Goal: Transaction & Acquisition: Purchase product/service

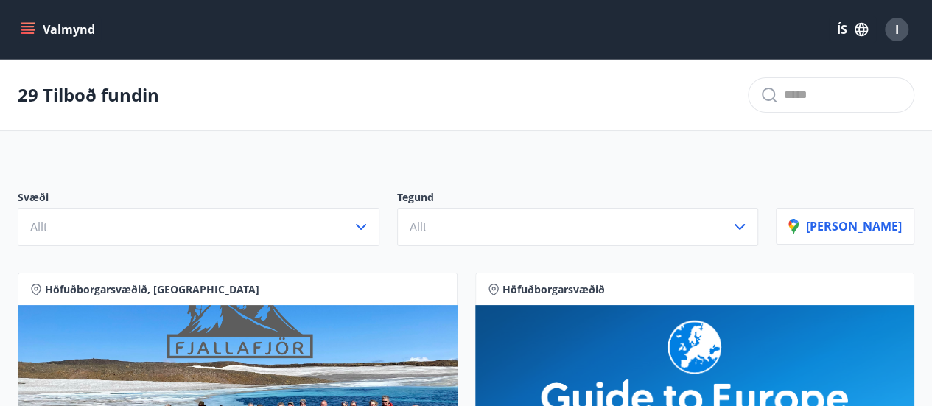
click at [65, 30] on button "Valmynd" at bounding box center [59, 29] width 83 height 27
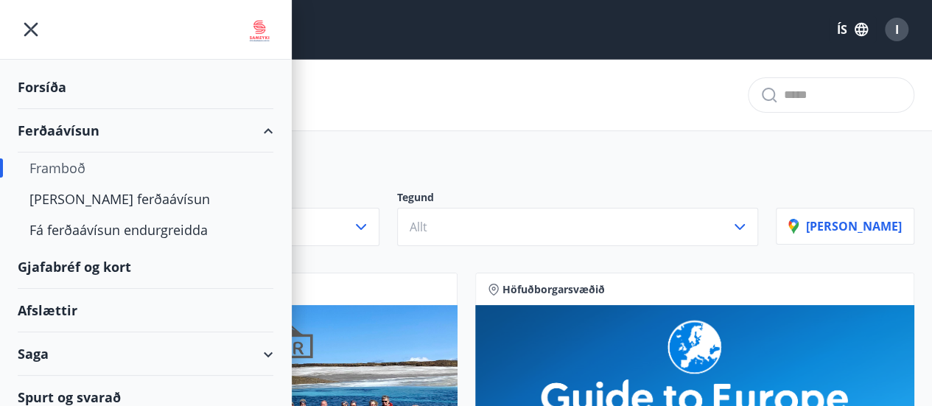
click at [88, 261] on div "Gjafabréf og kort" at bounding box center [146, 266] width 256 height 43
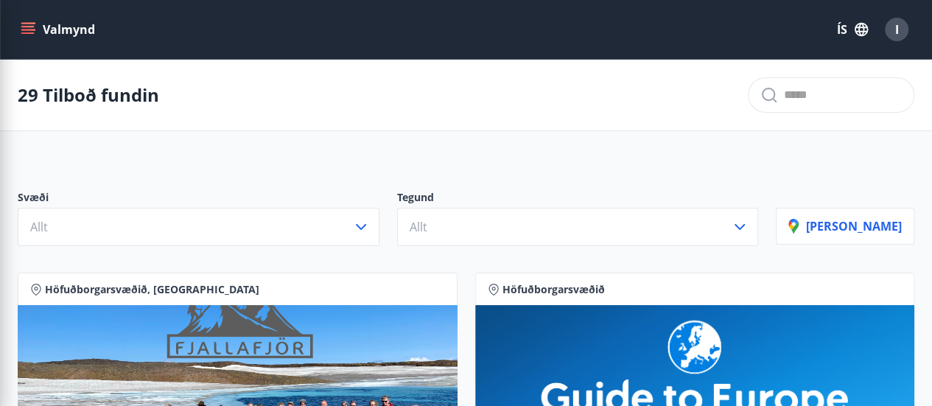
click at [478, 178] on div "Svæði Allt Tegund Allt [PERSON_NAME]" at bounding box center [466, 212] width 932 height 103
click at [71, 32] on button "Valmynd" at bounding box center [59, 29] width 83 height 27
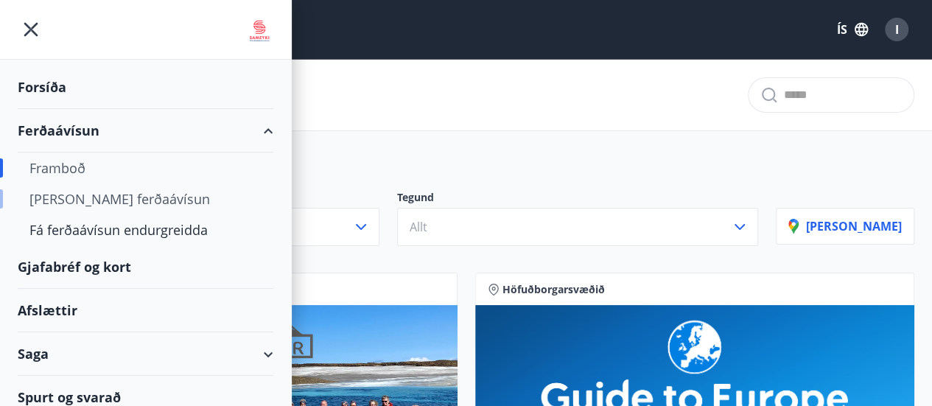
click at [105, 201] on div "[PERSON_NAME] ferðaávísun" at bounding box center [145, 199] width 232 height 31
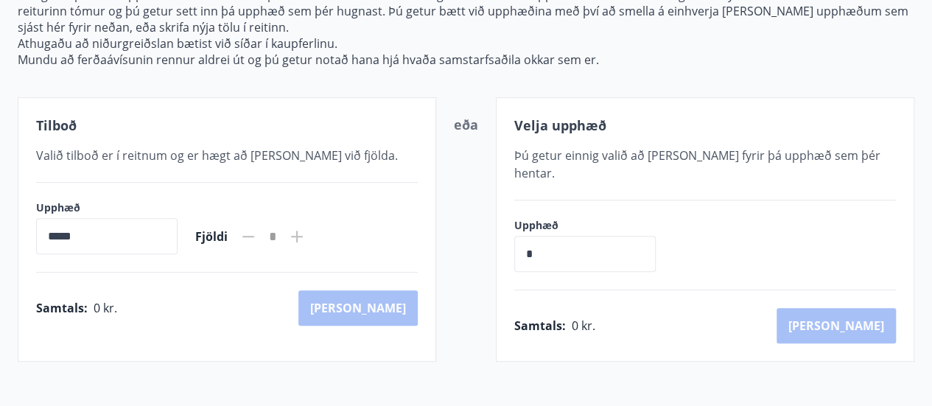
scroll to position [211, 0]
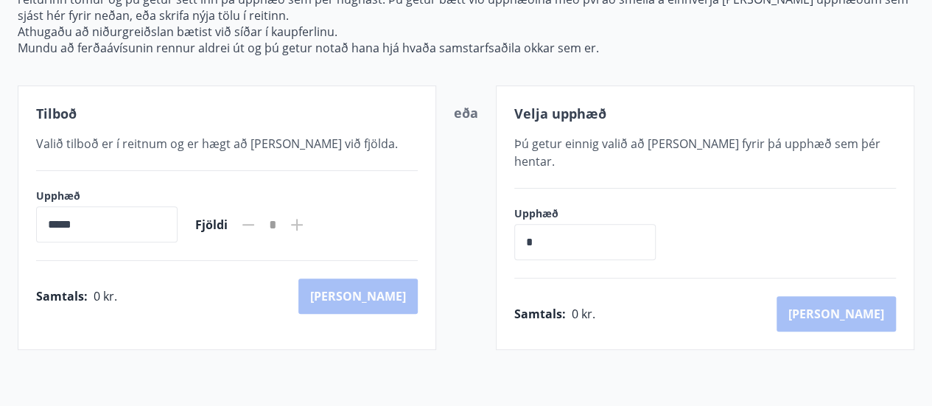
click at [52, 220] on input "*****" at bounding box center [106, 224] width 141 height 36
click at [42, 220] on input "*****" at bounding box center [106, 224] width 141 height 36
click at [533, 224] on input "*" at bounding box center [584, 242] width 141 height 36
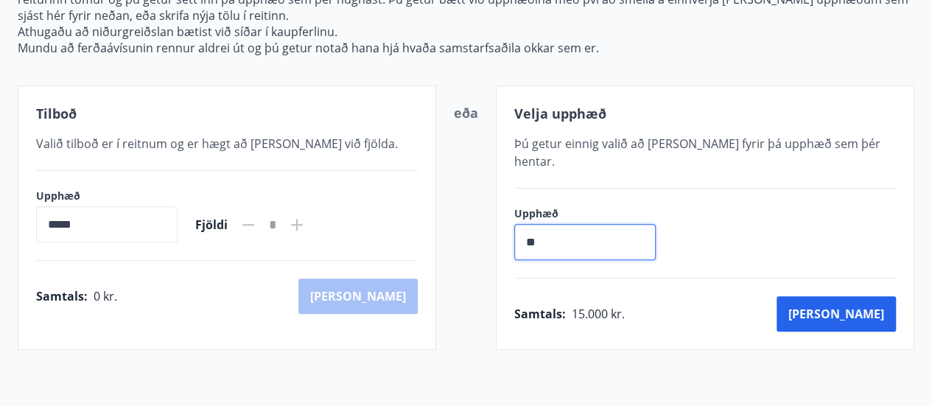
type input "*"
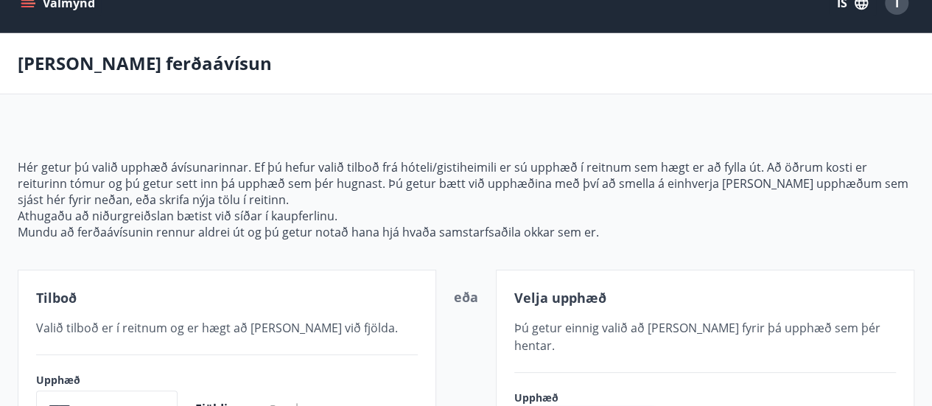
scroll to position [0, 0]
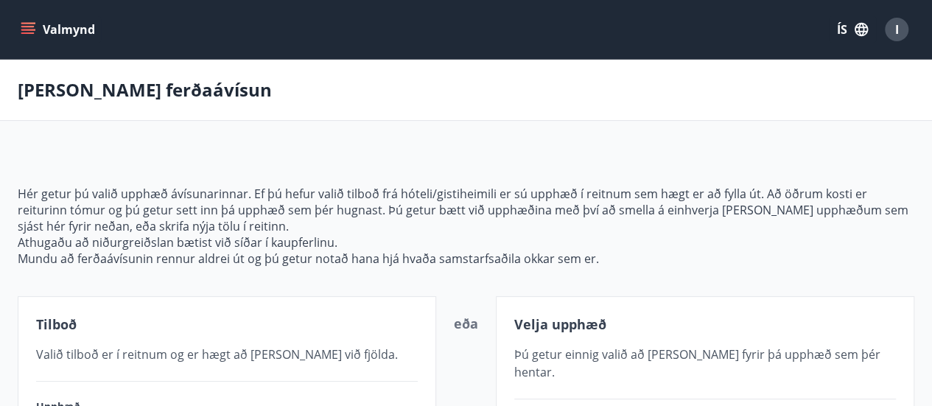
click at [56, 25] on button "Valmynd" at bounding box center [59, 29] width 83 height 27
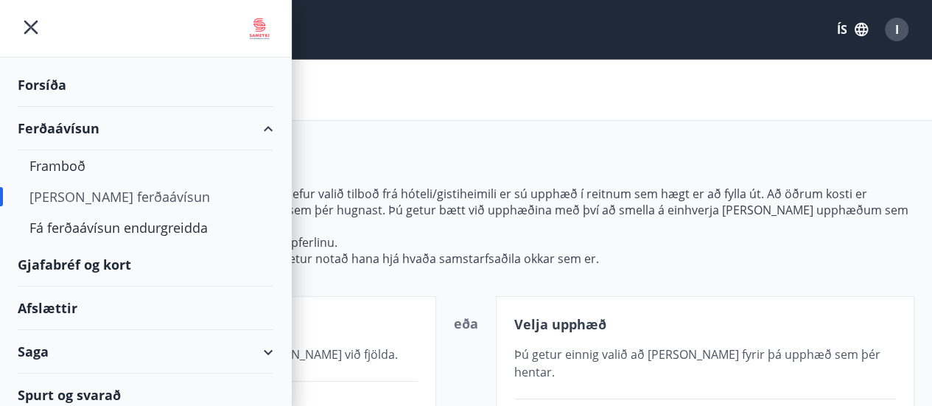
scroll to position [10, 0]
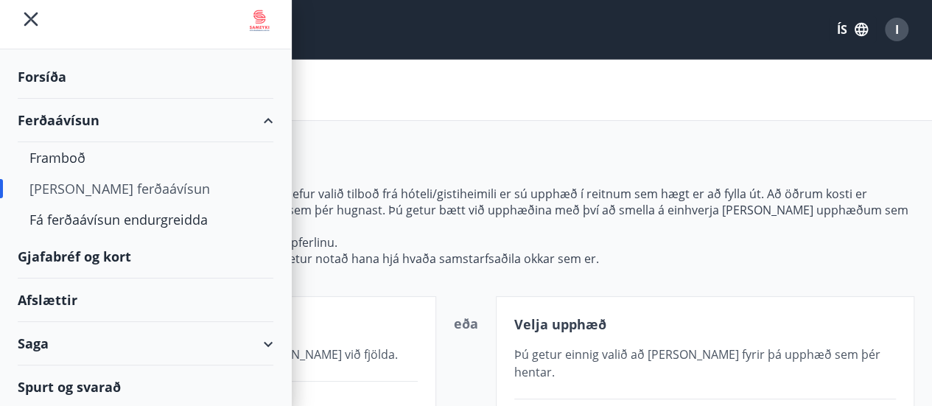
click at [425, 125] on main "[PERSON_NAME] ferðaávísun Hér getur þú valið upphæð ávísunarinnar. Ef þú hefur …" at bounding box center [466, 310] width 932 height 501
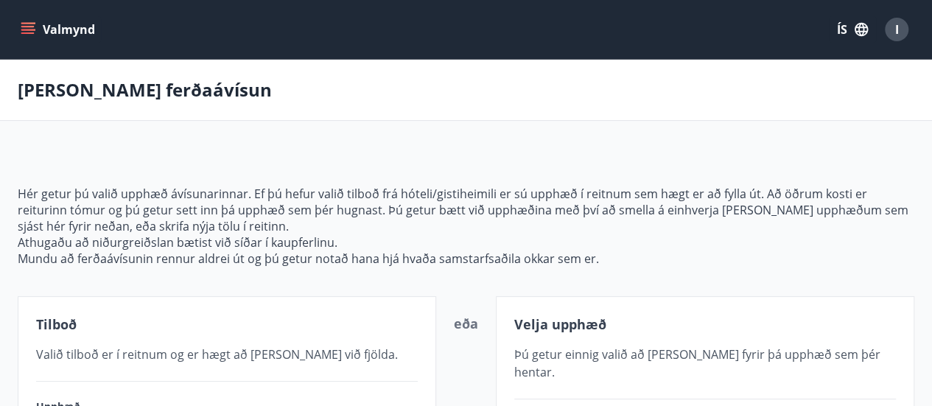
click at [77, 27] on button "Valmynd" at bounding box center [59, 29] width 83 height 27
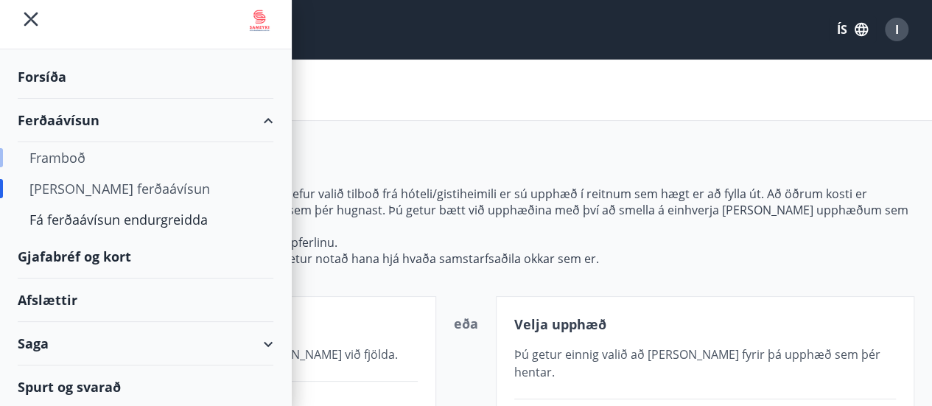
click at [60, 156] on div "Framboð" at bounding box center [145, 157] width 232 height 31
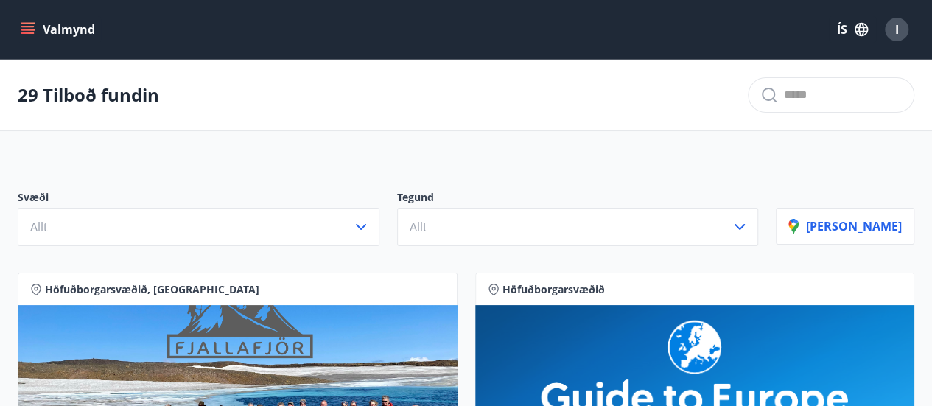
click at [53, 32] on button "Valmynd" at bounding box center [59, 29] width 83 height 27
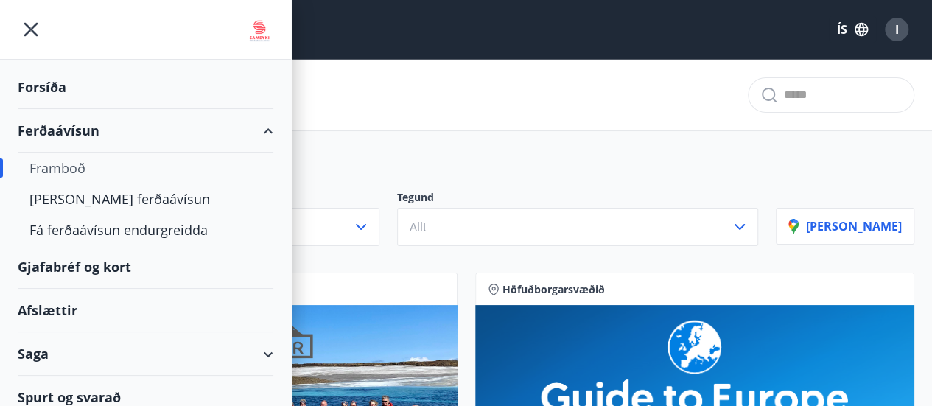
click at [59, 126] on div "Ferðaávísun" at bounding box center [146, 130] width 256 height 43
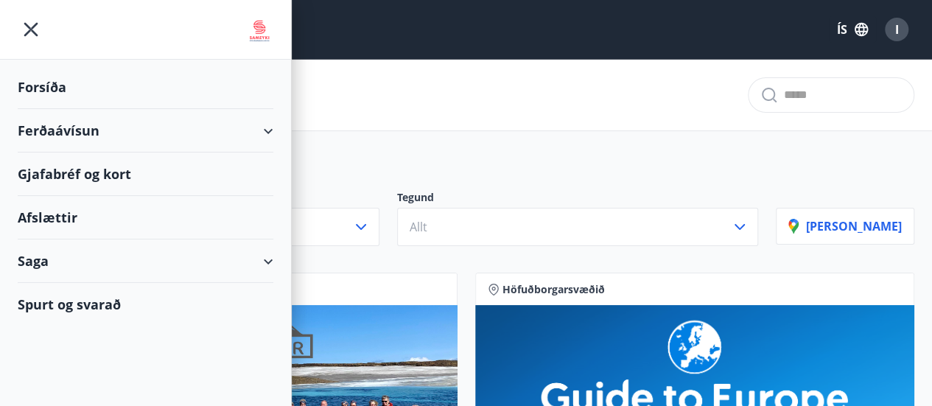
click at [59, 125] on div "Ferðaávísun" at bounding box center [146, 130] width 256 height 43
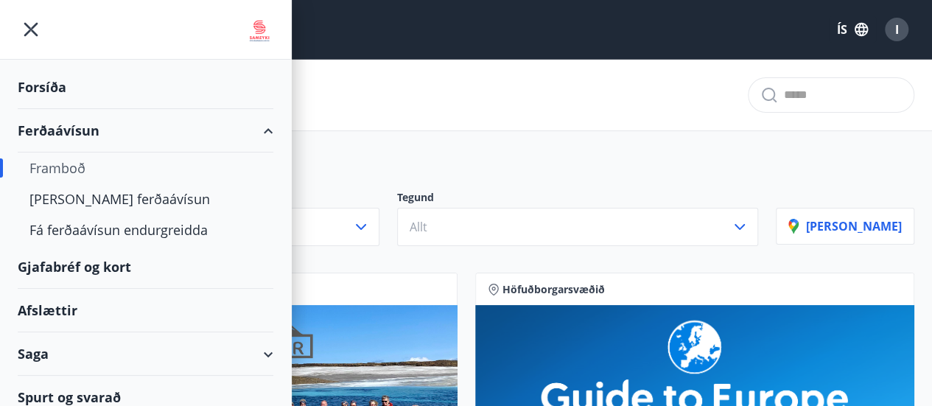
click at [66, 165] on div "Framboð" at bounding box center [145, 168] width 232 height 31
click at [74, 195] on div "[PERSON_NAME] ferðaávísun" at bounding box center [145, 199] width 232 height 31
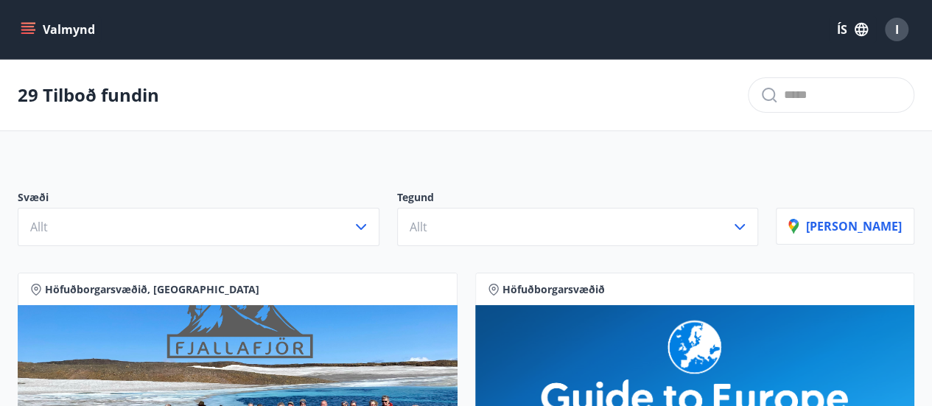
click at [30, 29] on icon "menu" at bounding box center [28, 29] width 15 height 15
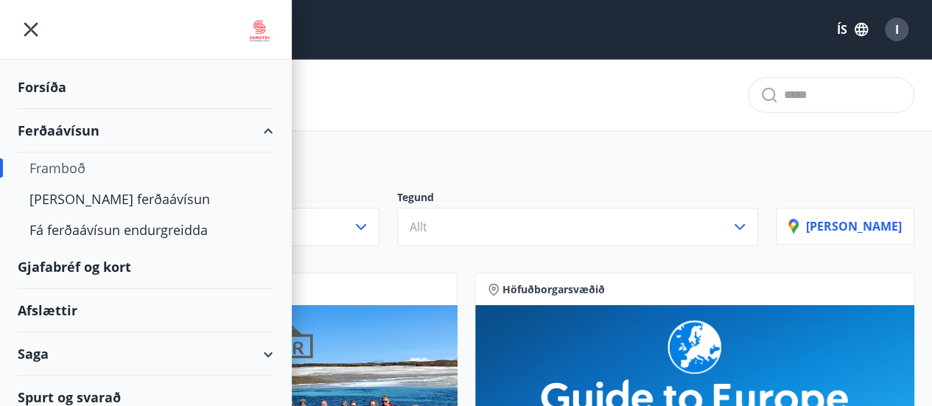
click at [81, 265] on div "Gjafabréf og kort" at bounding box center [146, 266] width 256 height 43
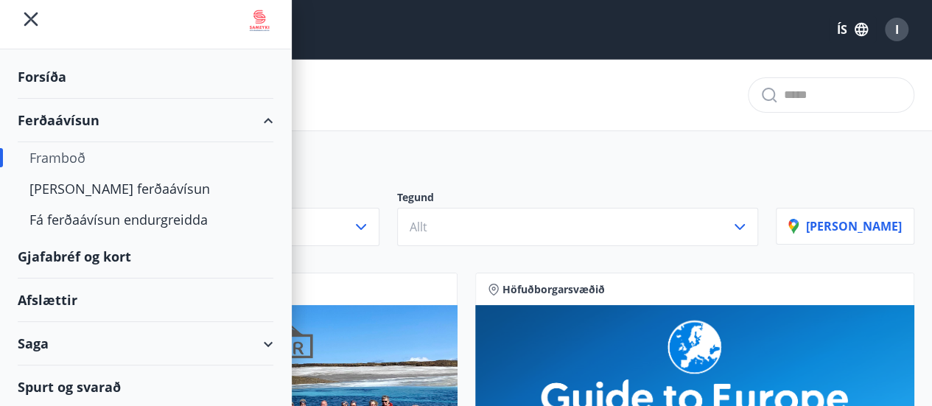
click at [68, 254] on div "Gjafabréf og kort" at bounding box center [146, 256] width 256 height 43
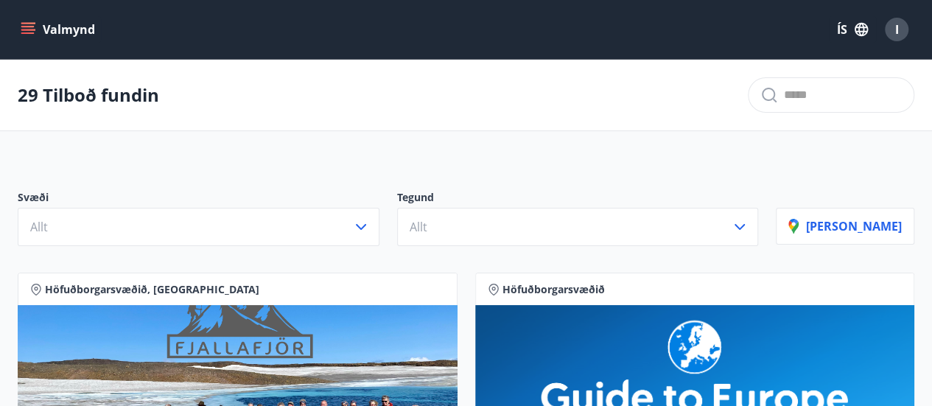
click at [65, 25] on button "Valmynd" at bounding box center [59, 29] width 83 height 27
click at [419, 105] on div "29 Tilboð fundin" at bounding box center [466, 95] width 932 height 71
click at [749, 223] on icon "button" at bounding box center [740, 227] width 18 height 18
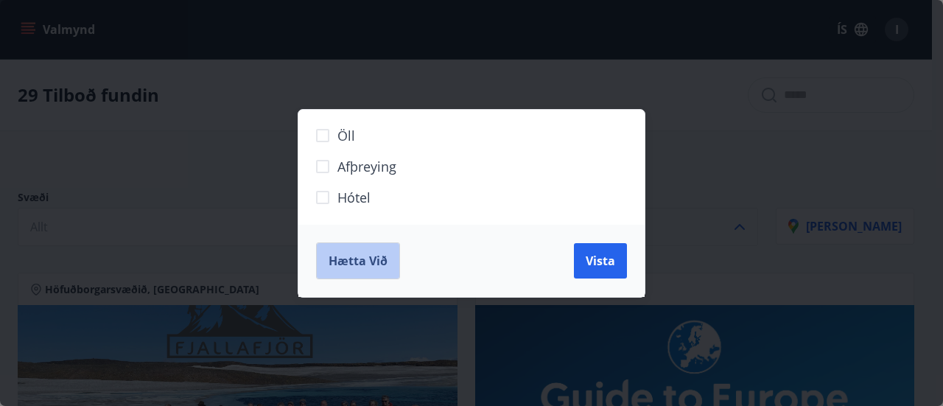
click at [374, 269] on button "Hætta við" at bounding box center [358, 260] width 84 height 37
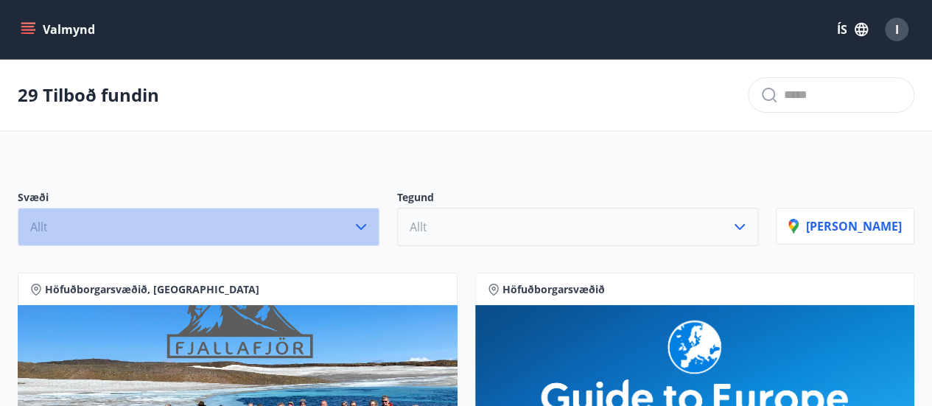
click at [370, 224] on icon "button" at bounding box center [361, 227] width 18 height 18
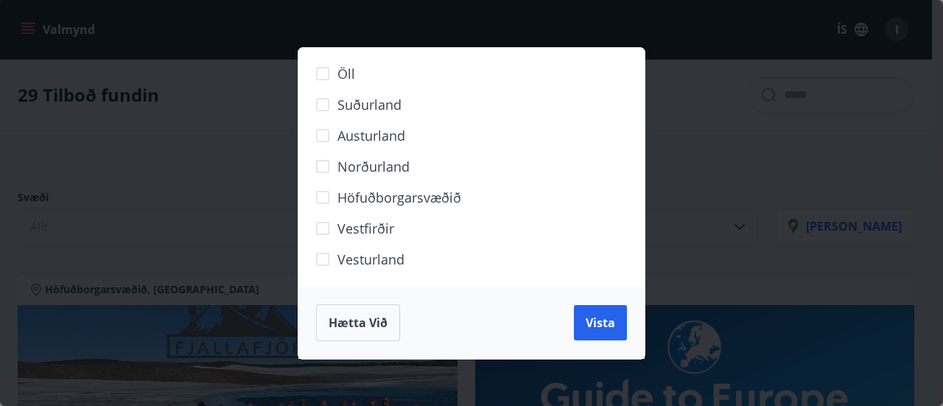
click at [357, 321] on span "Hætta við" at bounding box center [358, 323] width 59 height 16
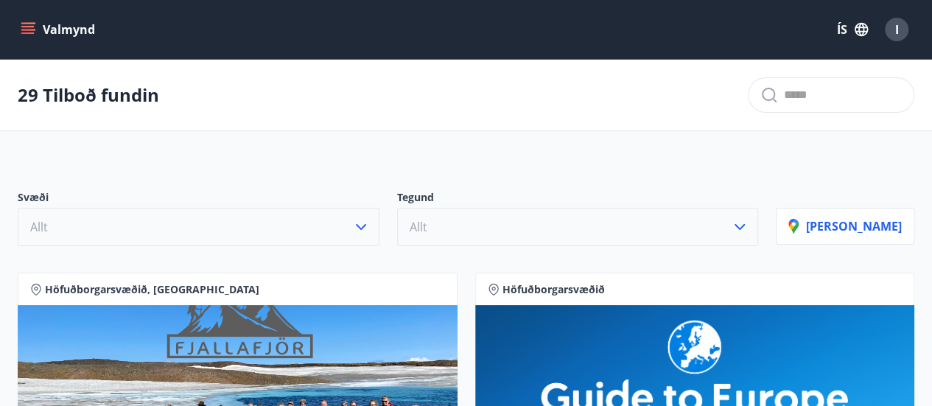
click at [749, 227] on icon "button" at bounding box center [740, 227] width 18 height 18
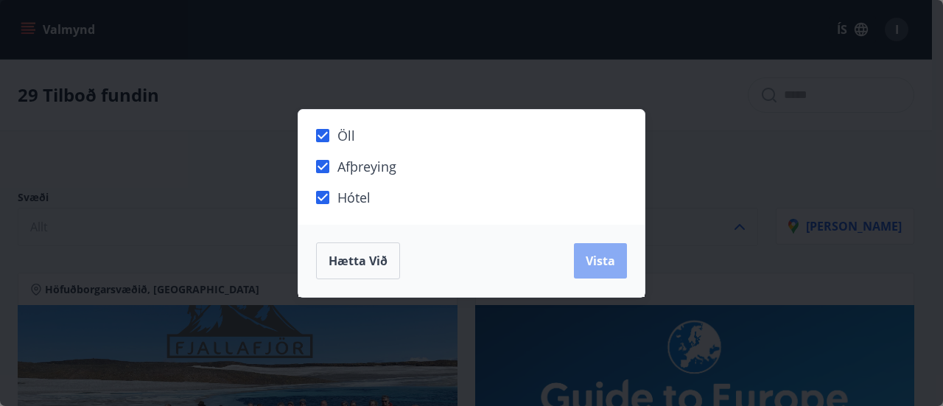
click at [603, 260] on span "Vista" at bounding box center [600, 261] width 29 height 16
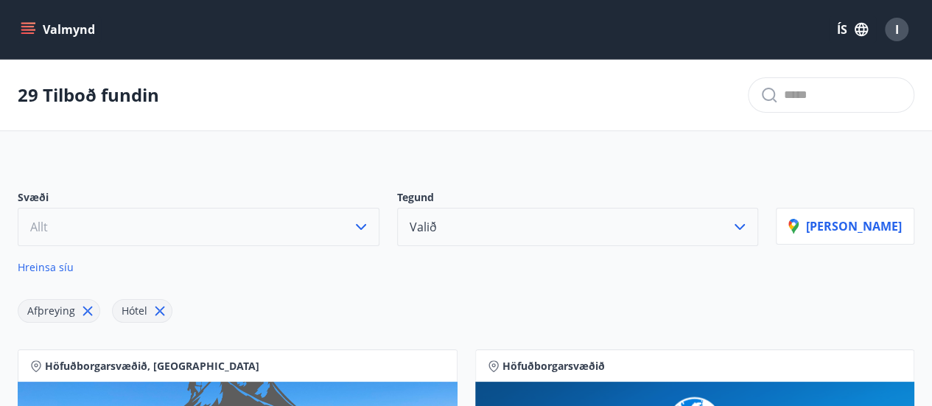
click at [38, 27] on button "Valmynd" at bounding box center [59, 29] width 83 height 27
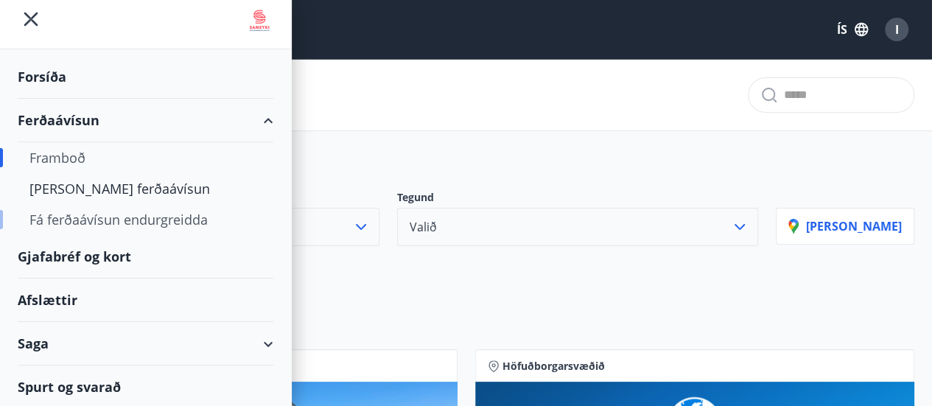
click at [72, 217] on div "Fá ferðaávísun endurgreidda" at bounding box center [145, 219] width 232 height 31
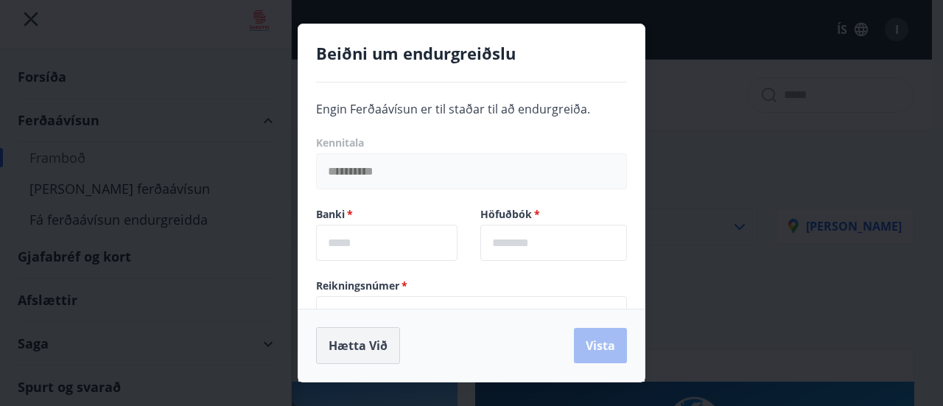
click at [343, 349] on button "Hætta við" at bounding box center [358, 345] width 84 height 37
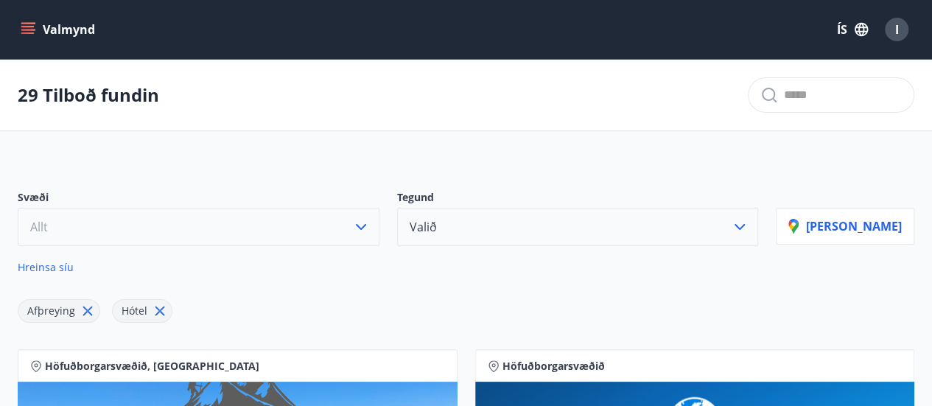
click at [34, 27] on icon "menu" at bounding box center [28, 29] width 15 height 15
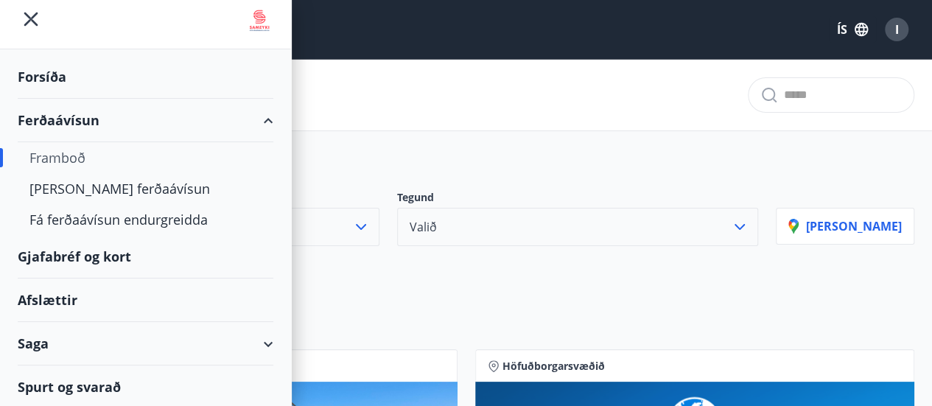
click at [114, 260] on div "Gjafabréf og kort" at bounding box center [146, 256] width 256 height 43
click at [349, 18] on div "Valmynd ÍS I" at bounding box center [466, 29] width 897 height 35
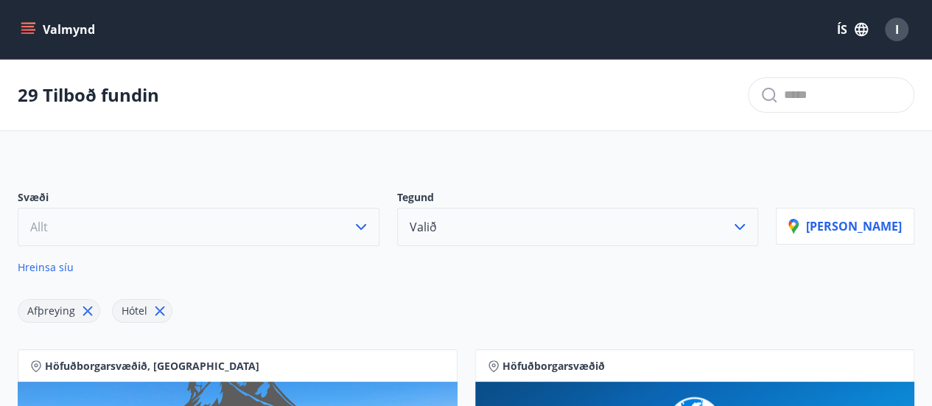
click at [52, 28] on button "Valmynd" at bounding box center [59, 29] width 83 height 27
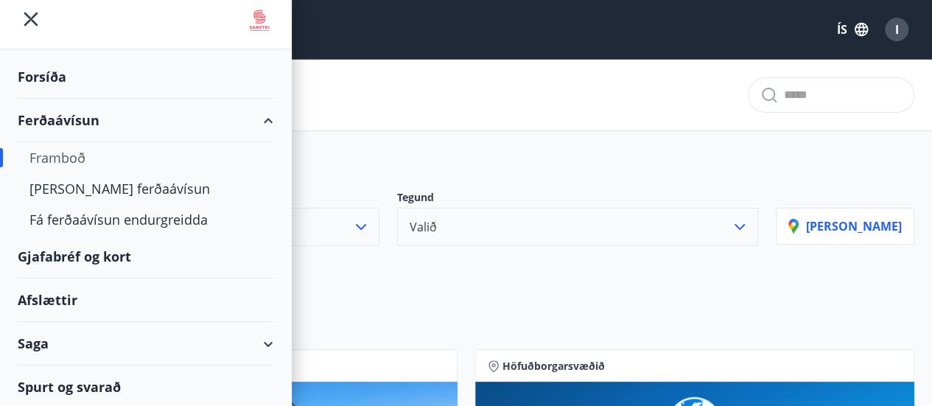
click at [65, 291] on div "Afslættir" at bounding box center [146, 300] width 256 height 43
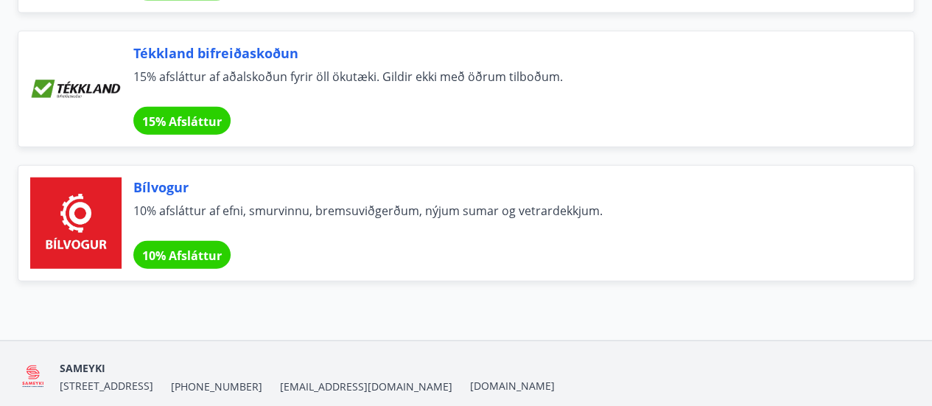
scroll to position [10057, 0]
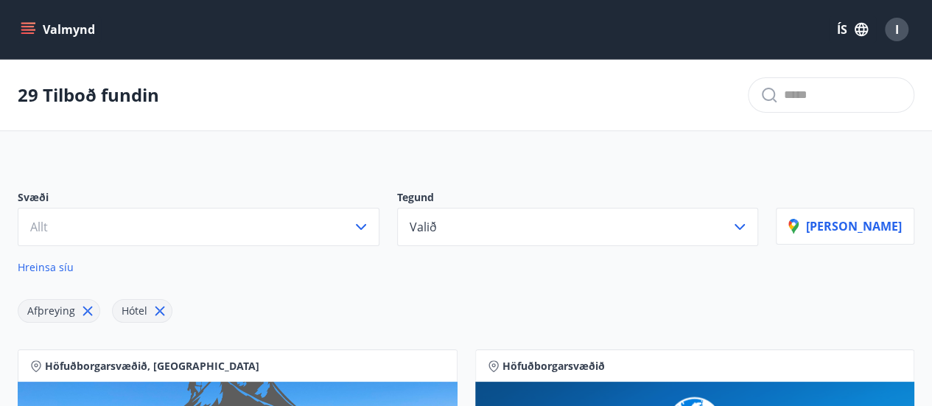
click at [30, 31] on icon "menu" at bounding box center [28, 29] width 15 height 15
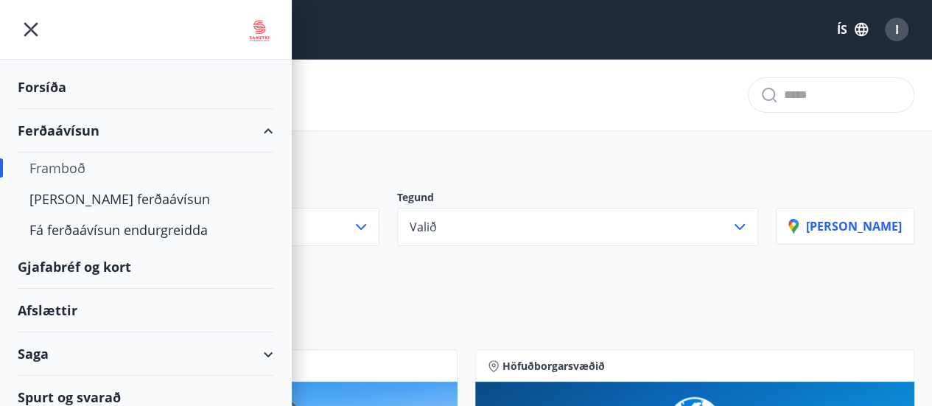
click at [83, 133] on div "Ferðaávísun" at bounding box center [146, 130] width 256 height 43
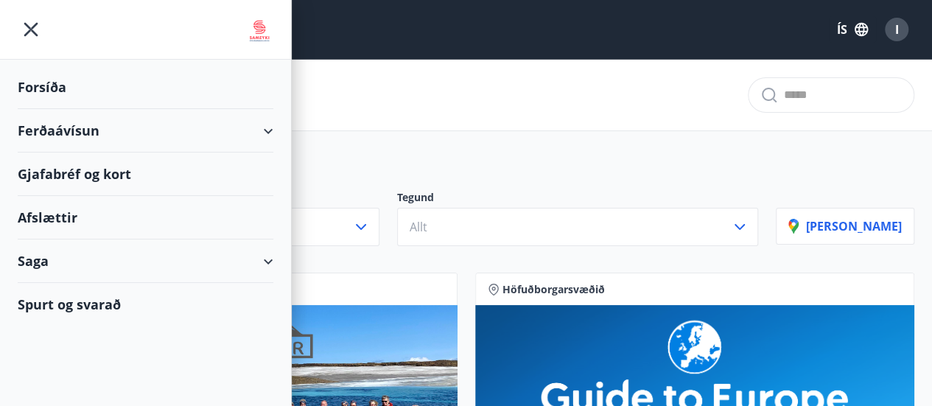
click at [83, 133] on div "Ferðaávísun" at bounding box center [146, 130] width 256 height 43
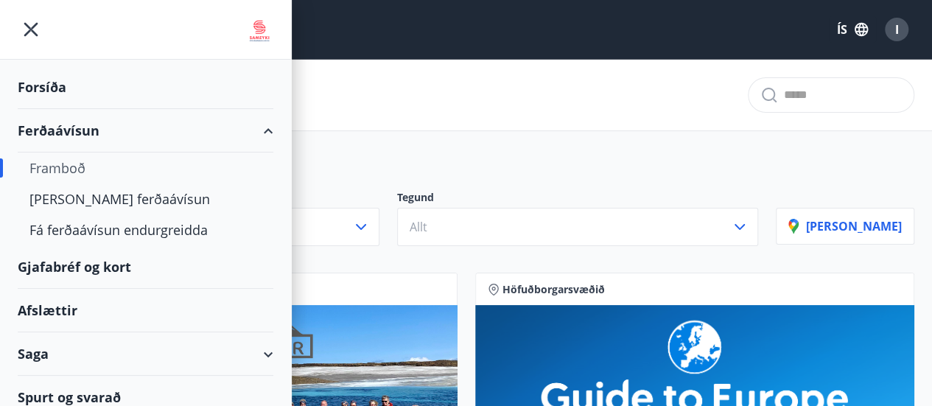
click at [76, 165] on div "Framboð" at bounding box center [145, 168] width 232 height 31
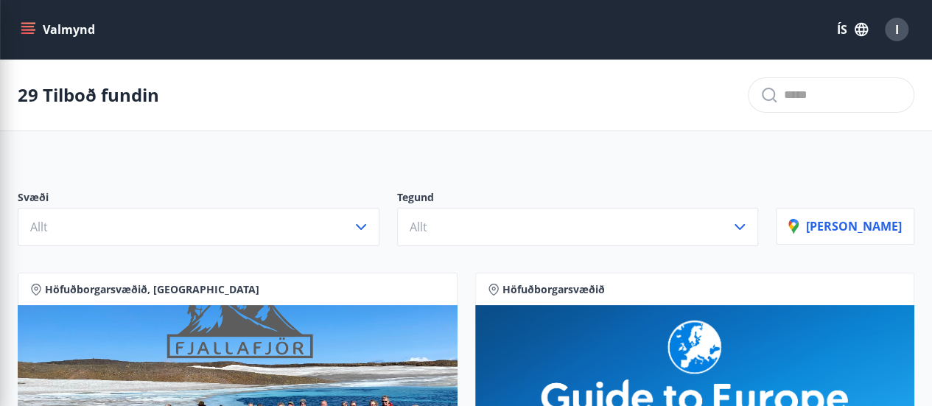
click at [380, 186] on div "Svæði Allt Tegund Allt [PERSON_NAME]" at bounding box center [466, 212] width 932 height 103
click at [28, 24] on icon "menu" at bounding box center [28, 29] width 15 height 15
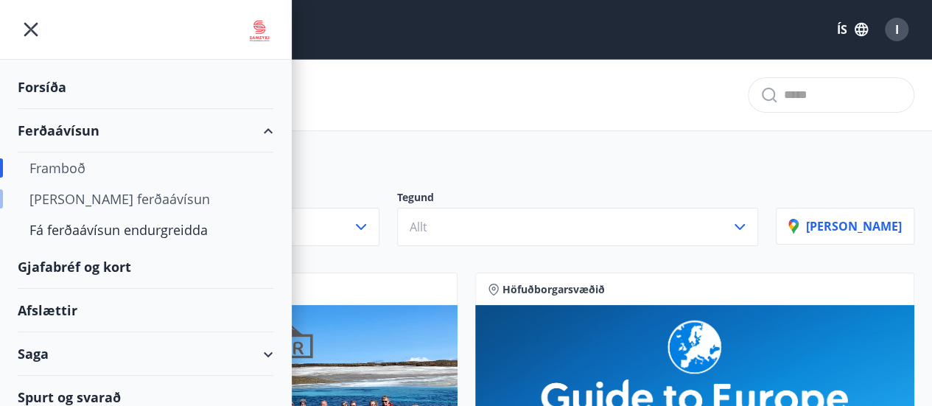
click at [77, 195] on div "[PERSON_NAME] ferðaávísun" at bounding box center [145, 199] width 232 height 31
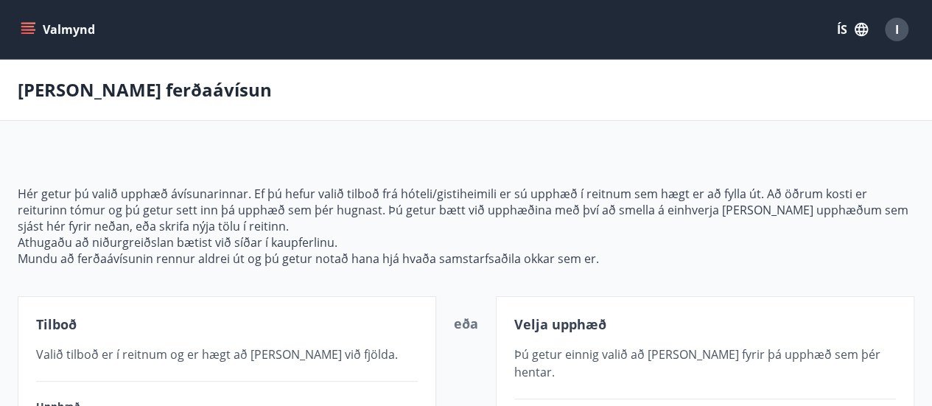
click at [26, 32] on icon "menu" at bounding box center [28, 29] width 15 height 15
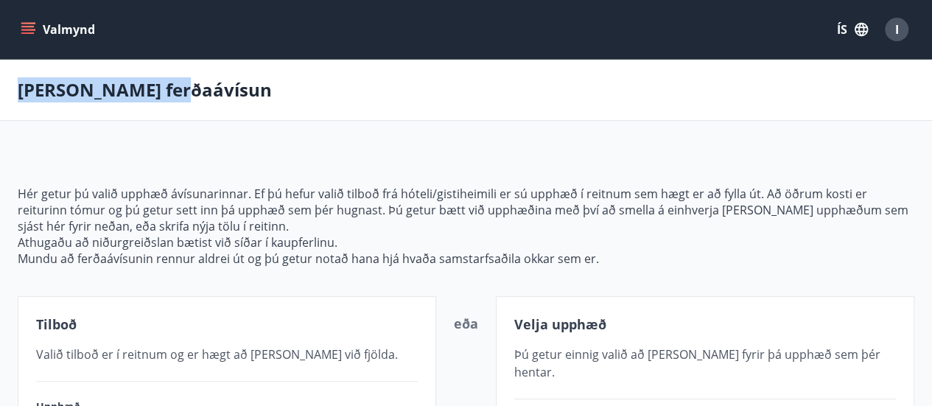
drag, startPoint x: 292, startPoint y: 29, endPoint x: 294, endPoint y: 72, distance: 43.5
click at [294, 72] on div "Valmynd ÍS I [PERSON_NAME] ferðaávísun Hér getur þú valið upphæð ávísunarinnar.…" at bounding box center [466, 310] width 932 height 620
click at [22, 22] on icon "menu" at bounding box center [28, 29] width 15 height 15
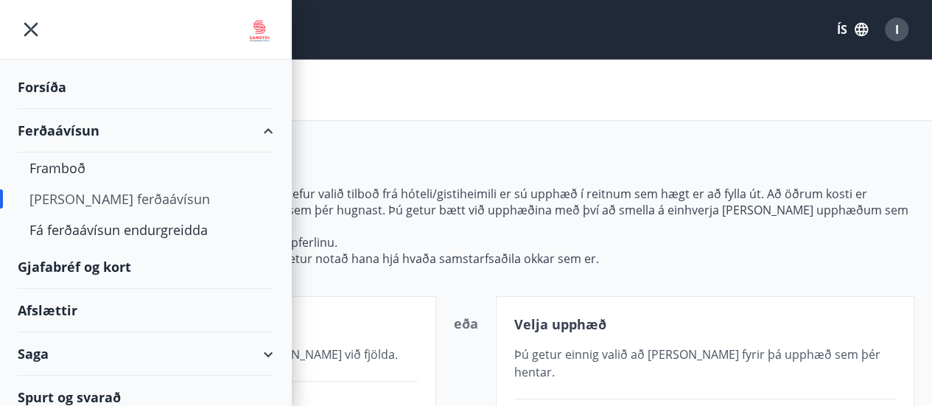
click at [254, 352] on div "Saga" at bounding box center [146, 353] width 256 height 43
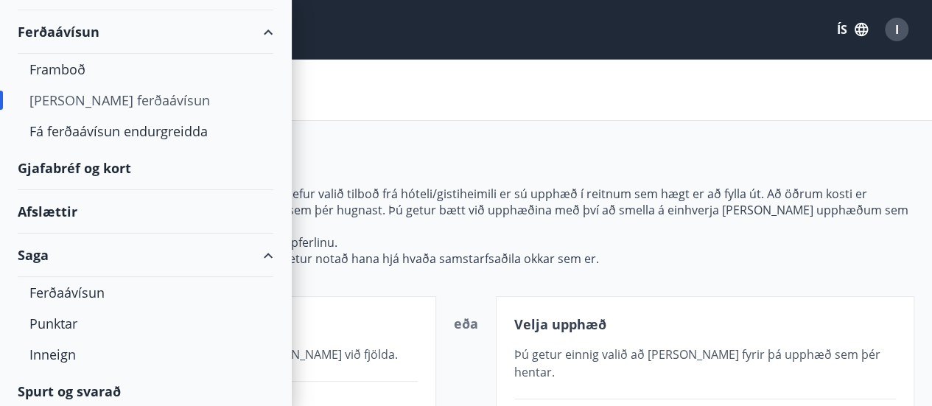
scroll to position [103, 0]
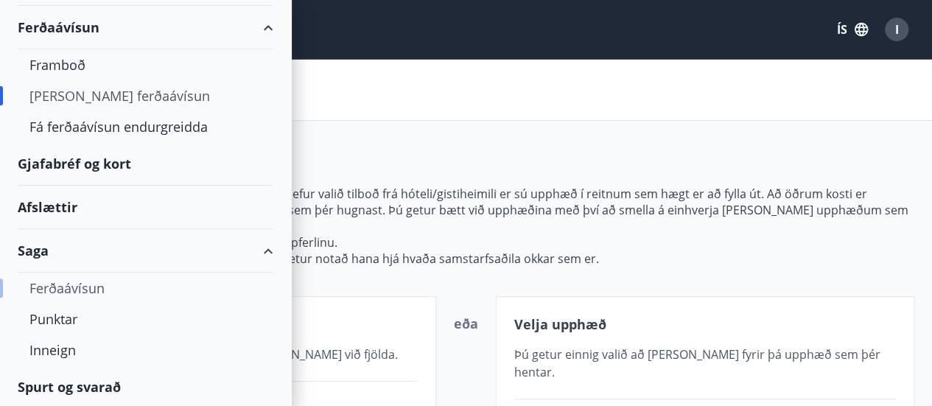
click at [74, 283] on div "Ferðaávísun" at bounding box center [145, 288] width 232 height 31
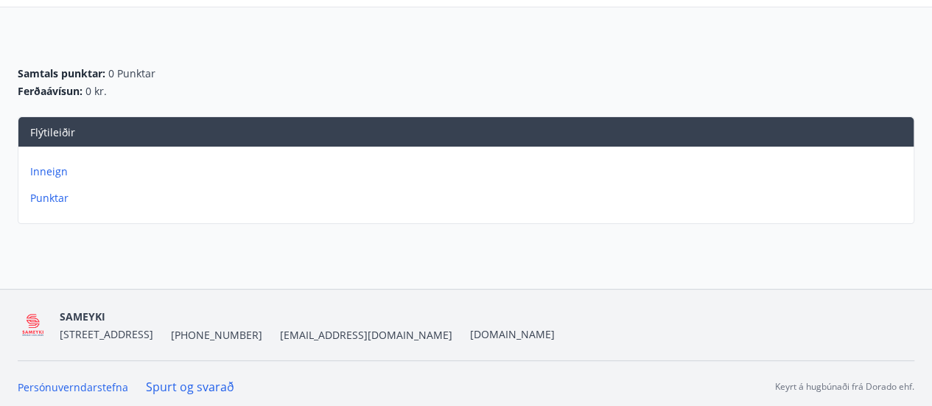
scroll to position [116, 0]
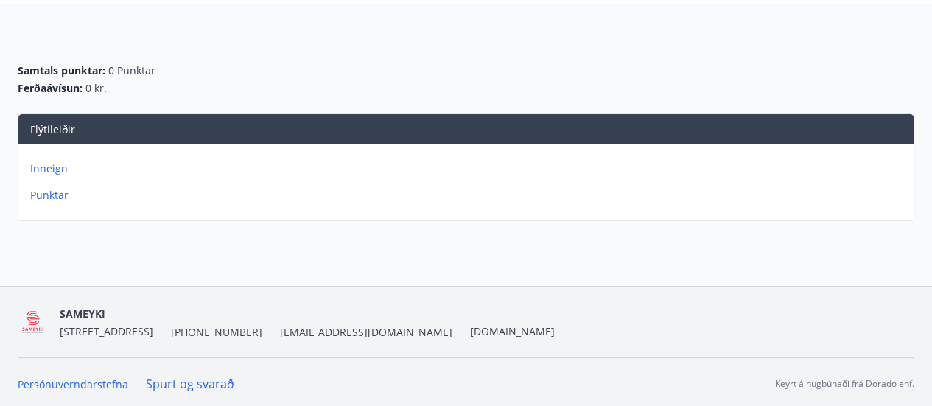
click at [41, 166] on p "Inneign" at bounding box center [469, 168] width 878 height 15
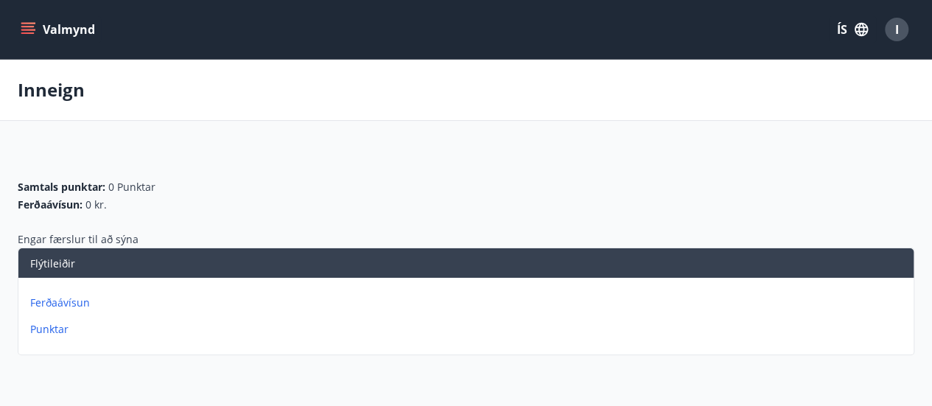
click at [68, 300] on p "Ferðaávísun" at bounding box center [469, 303] width 878 height 15
